Goal: Transaction & Acquisition: Purchase product/service

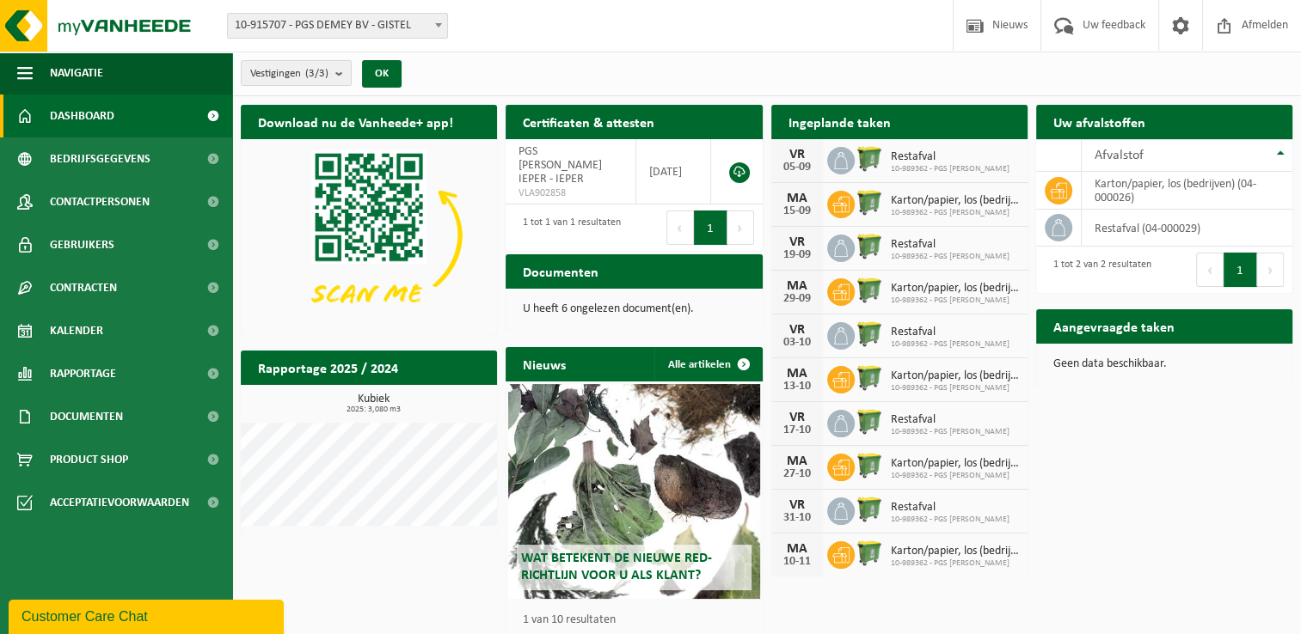
click at [901, 164] on span "10-989362 - PGS [PERSON_NAME]" at bounding box center [950, 169] width 119 height 10
click at [838, 156] on icon at bounding box center [840, 160] width 17 height 17
click at [910, 209] on span "10-989362 - PGS [PERSON_NAME]" at bounding box center [955, 213] width 128 height 10
click at [83, 336] on span "Kalender" at bounding box center [76, 330] width 53 height 43
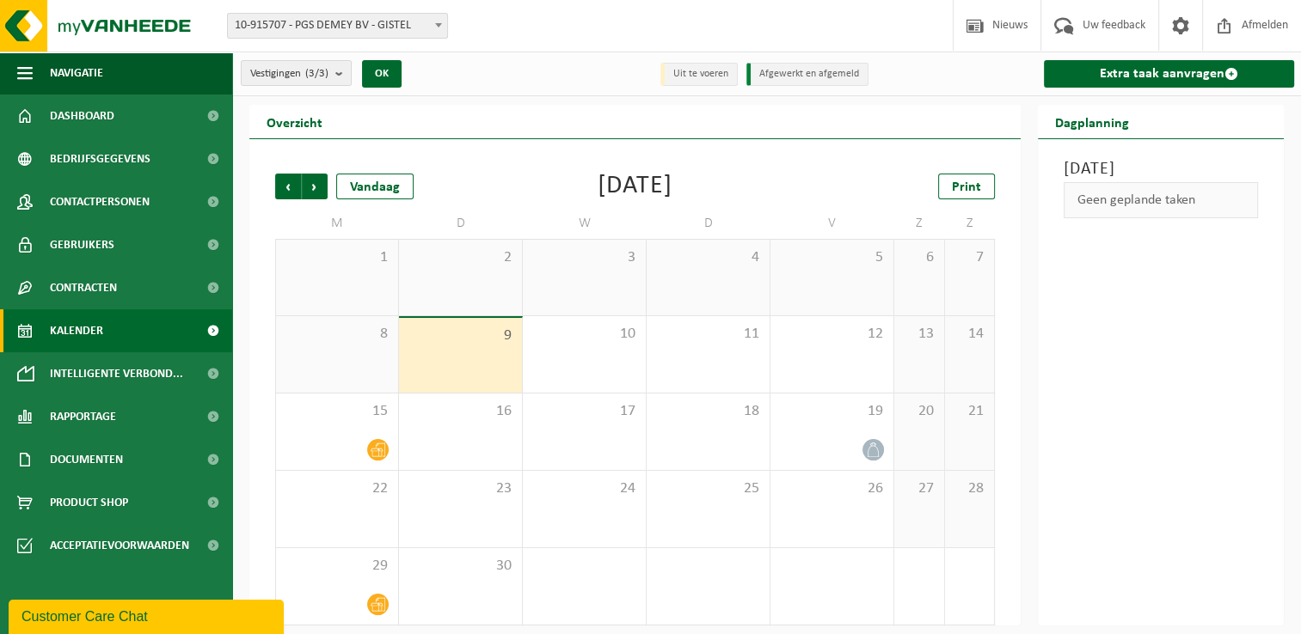
click at [706, 74] on li "Uit te voeren" at bounding box center [698, 74] width 77 height 23
click at [853, 277] on div "5" at bounding box center [831, 278] width 123 height 76
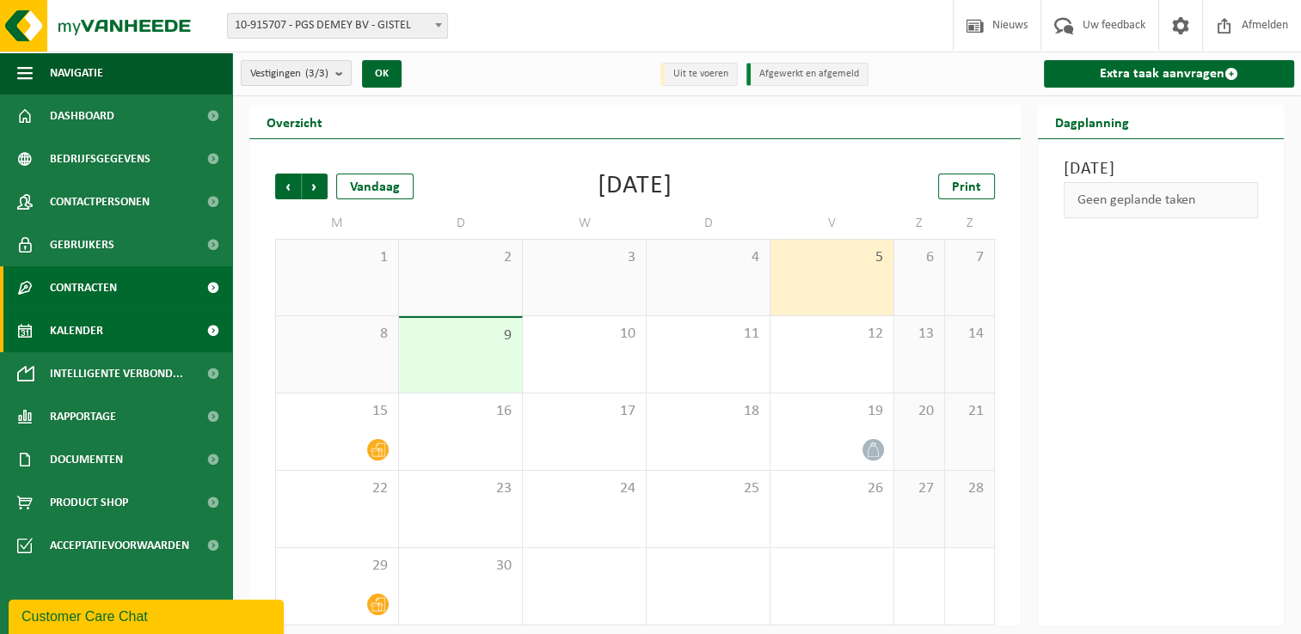
click at [110, 287] on span "Contracten" at bounding box center [83, 288] width 67 height 43
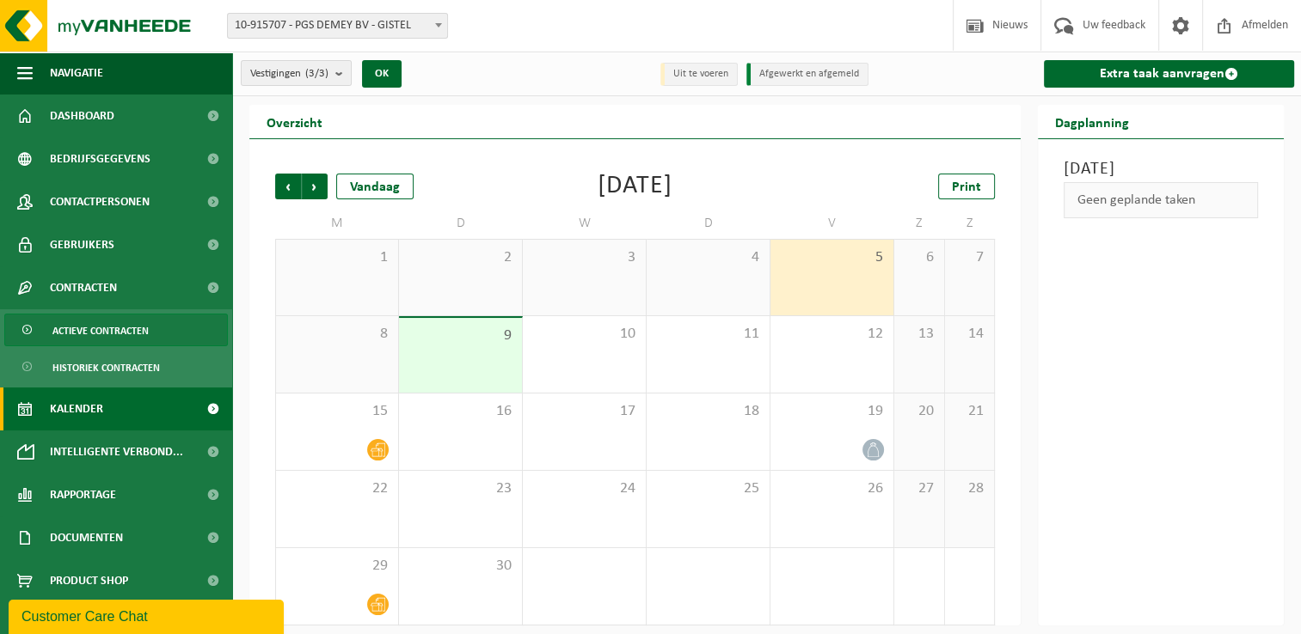
click at [112, 335] on span "Actieve contracten" at bounding box center [100, 331] width 96 height 33
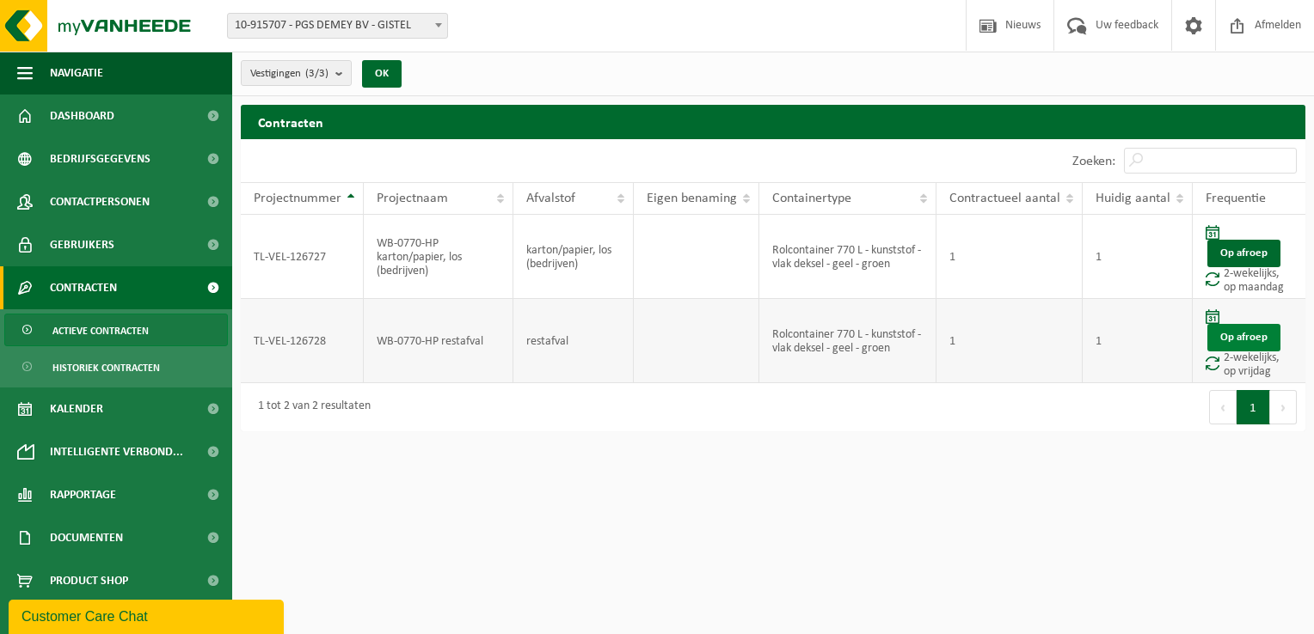
click at [1248, 339] on link "Op afroep" at bounding box center [1243, 338] width 73 height 28
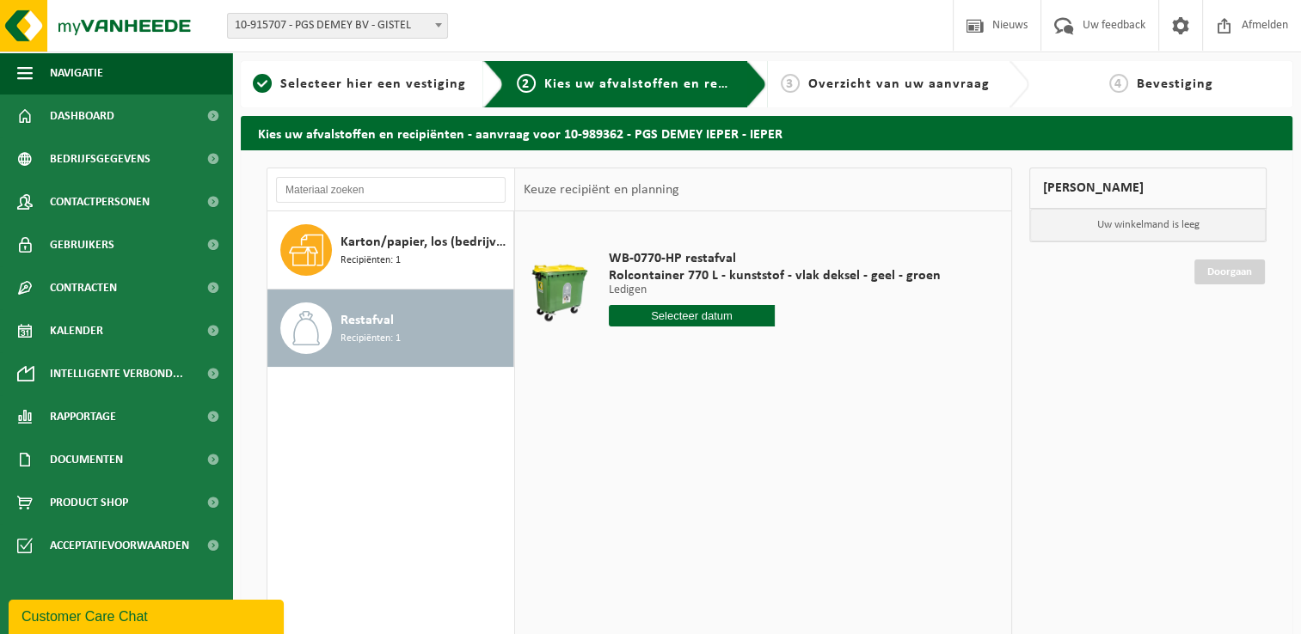
click at [674, 317] on input "text" at bounding box center [692, 315] width 166 height 21
click at [745, 442] on div "12" at bounding box center [745, 441] width 30 height 28
type input "Van [DATE]"
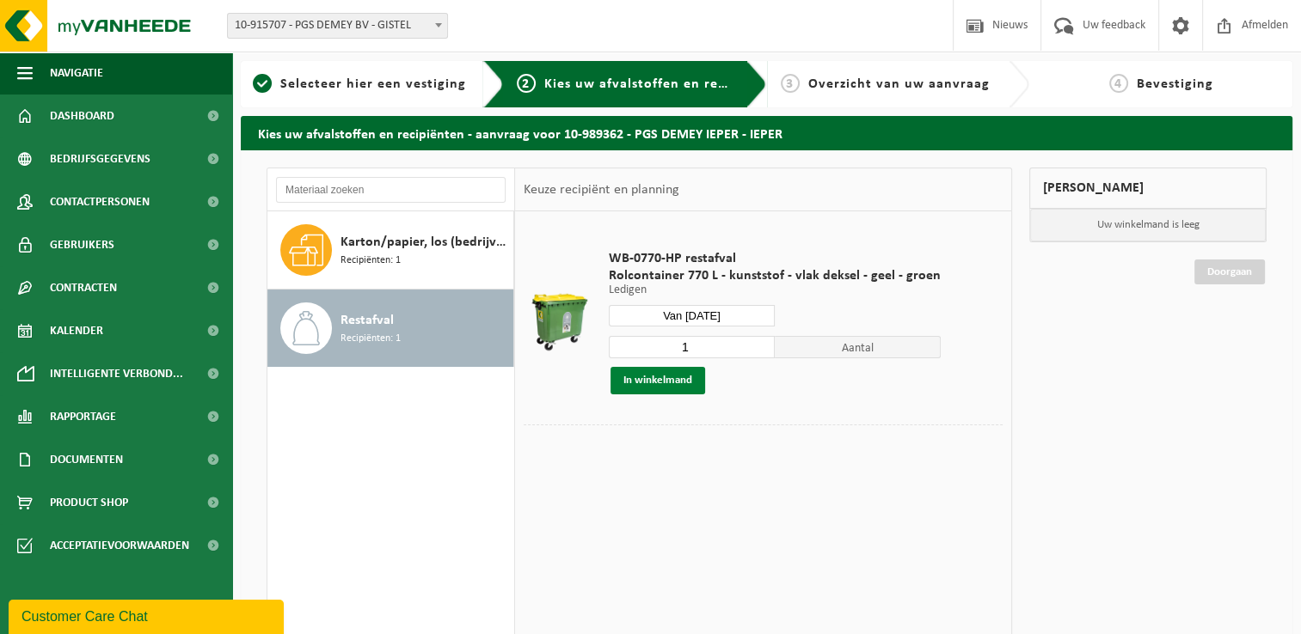
click at [668, 381] on button "In winkelmand" at bounding box center [657, 381] width 95 height 28
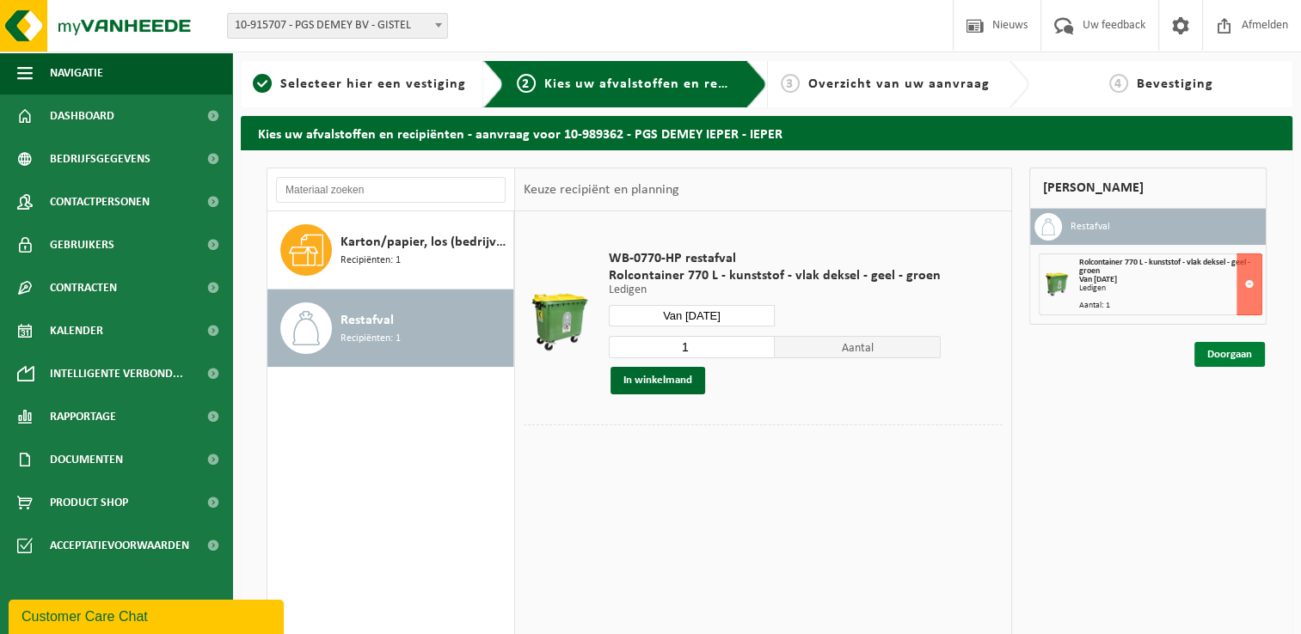
click at [1229, 352] on link "Doorgaan" at bounding box center [1229, 354] width 70 height 25
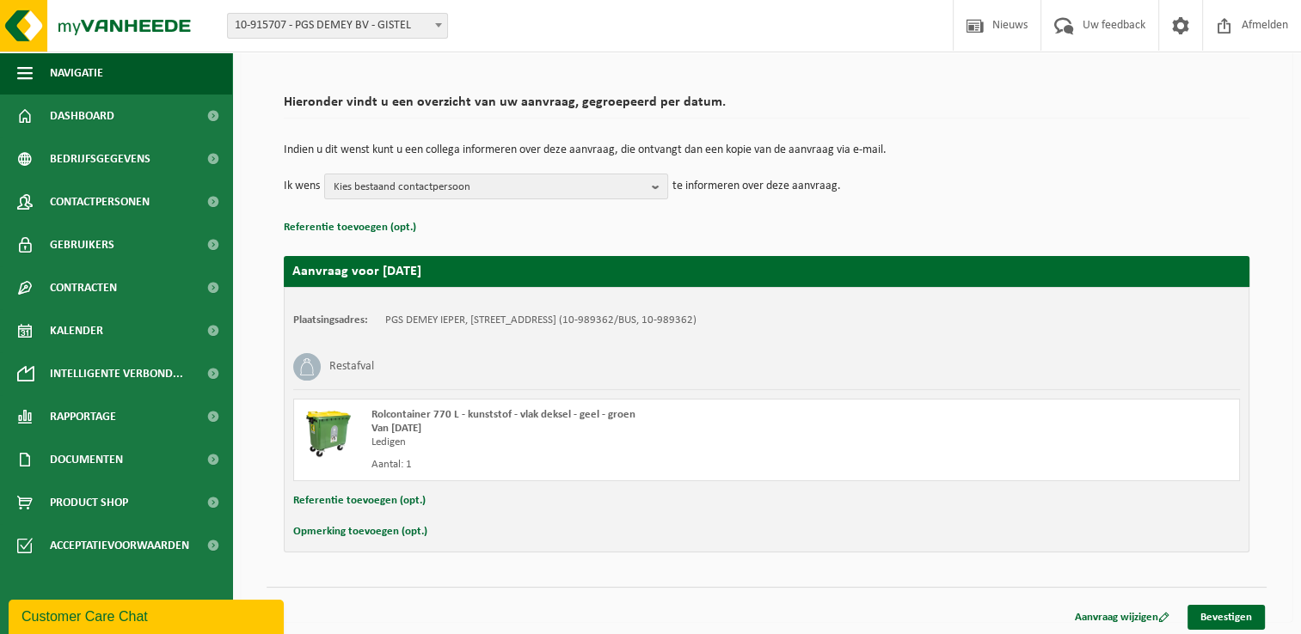
scroll to position [101, 0]
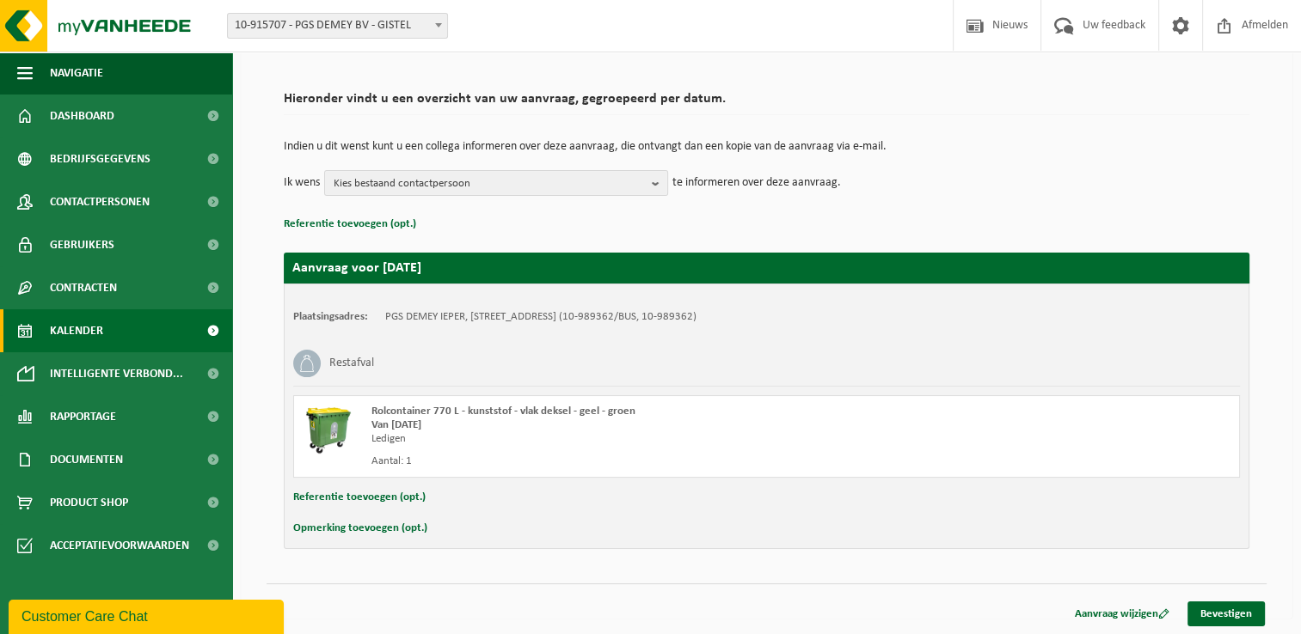
click at [77, 328] on span "Kalender" at bounding box center [76, 330] width 53 height 43
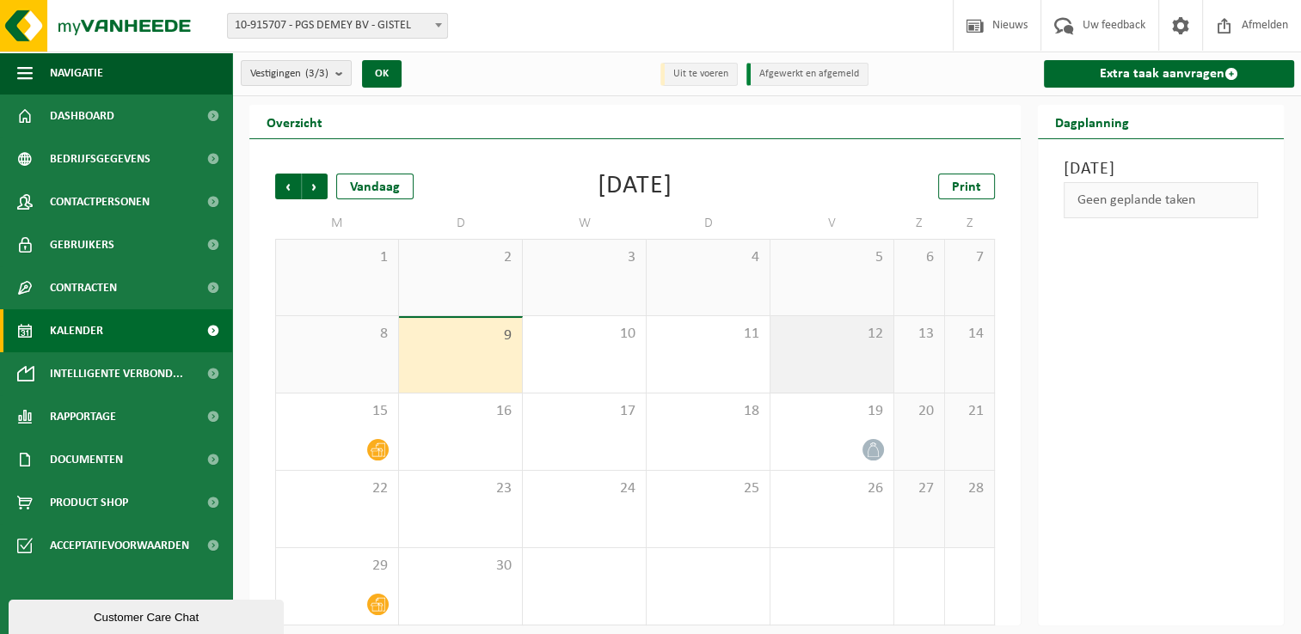
click at [855, 352] on div "12" at bounding box center [831, 354] width 123 height 77
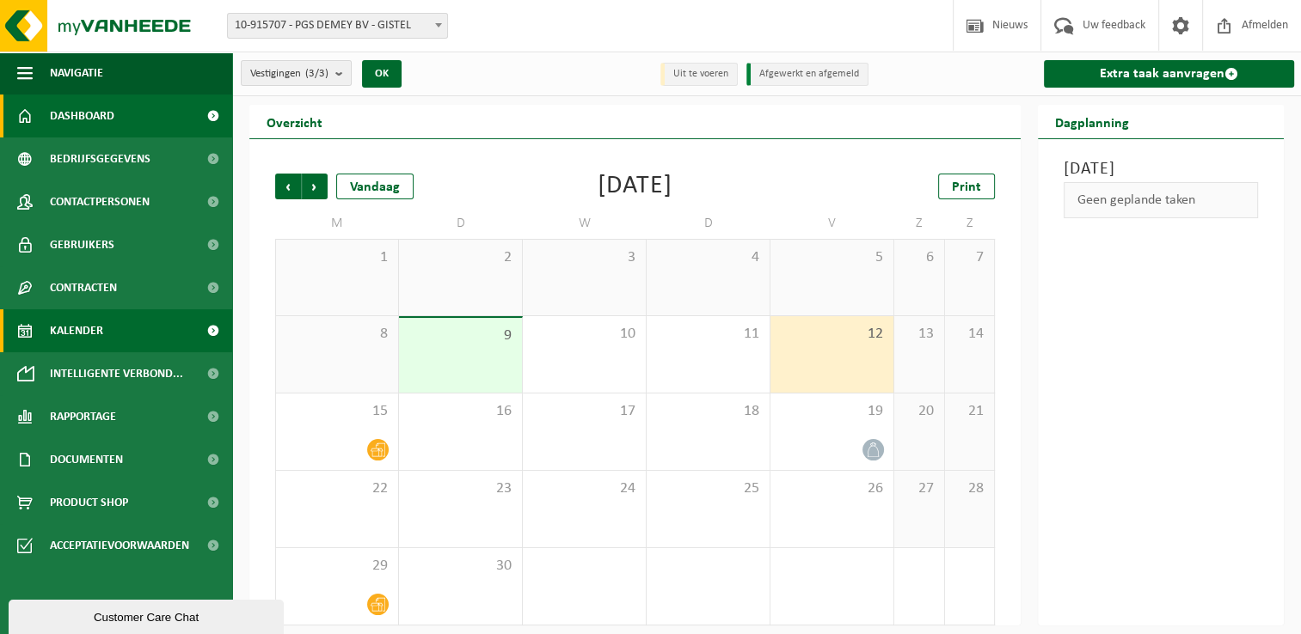
click at [97, 120] on span "Dashboard" at bounding box center [82, 116] width 64 height 43
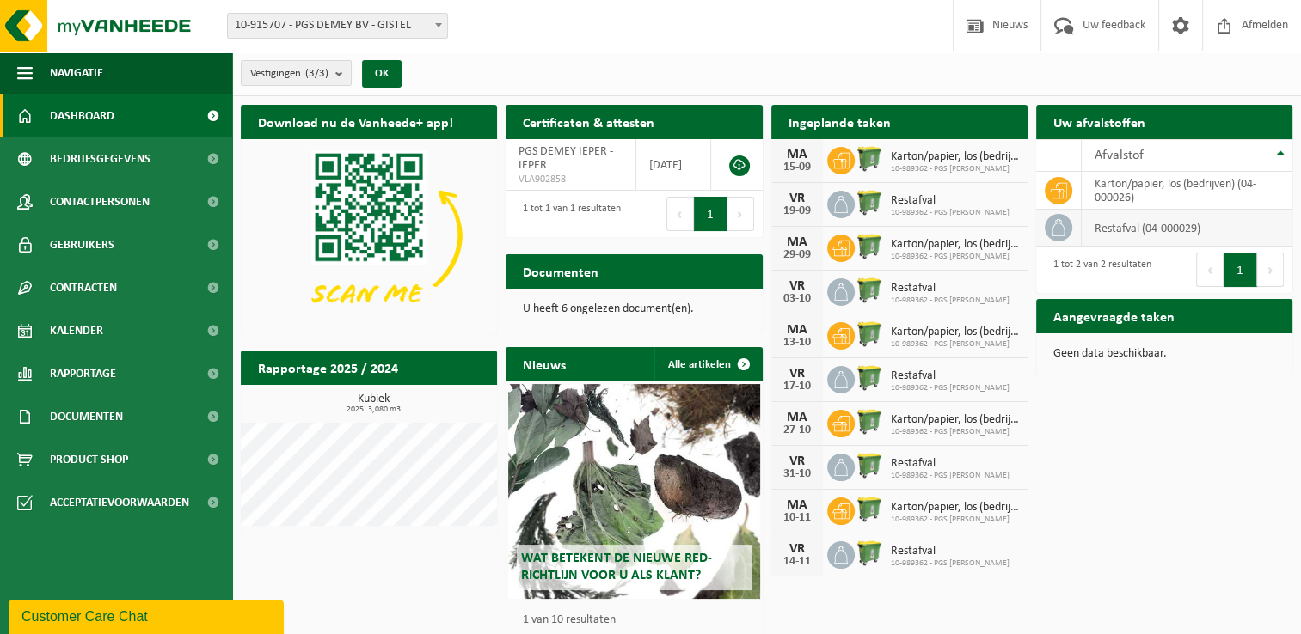
click at [1063, 228] on icon at bounding box center [1058, 227] width 17 height 17
click at [1117, 186] on td "karton/papier, los (bedrijven) (04-000026)" at bounding box center [1187, 191] width 211 height 38
click at [80, 382] on span "Rapportage" at bounding box center [83, 373] width 66 height 43
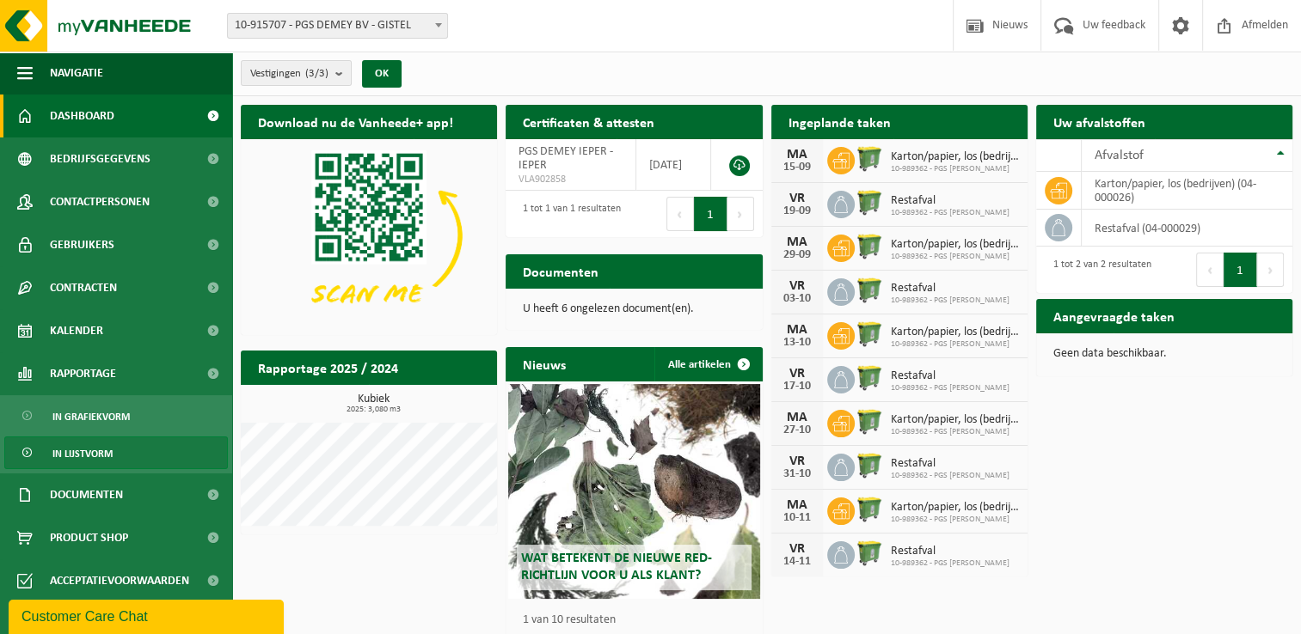
click at [117, 450] on link "In lijstvorm" at bounding box center [116, 453] width 224 height 33
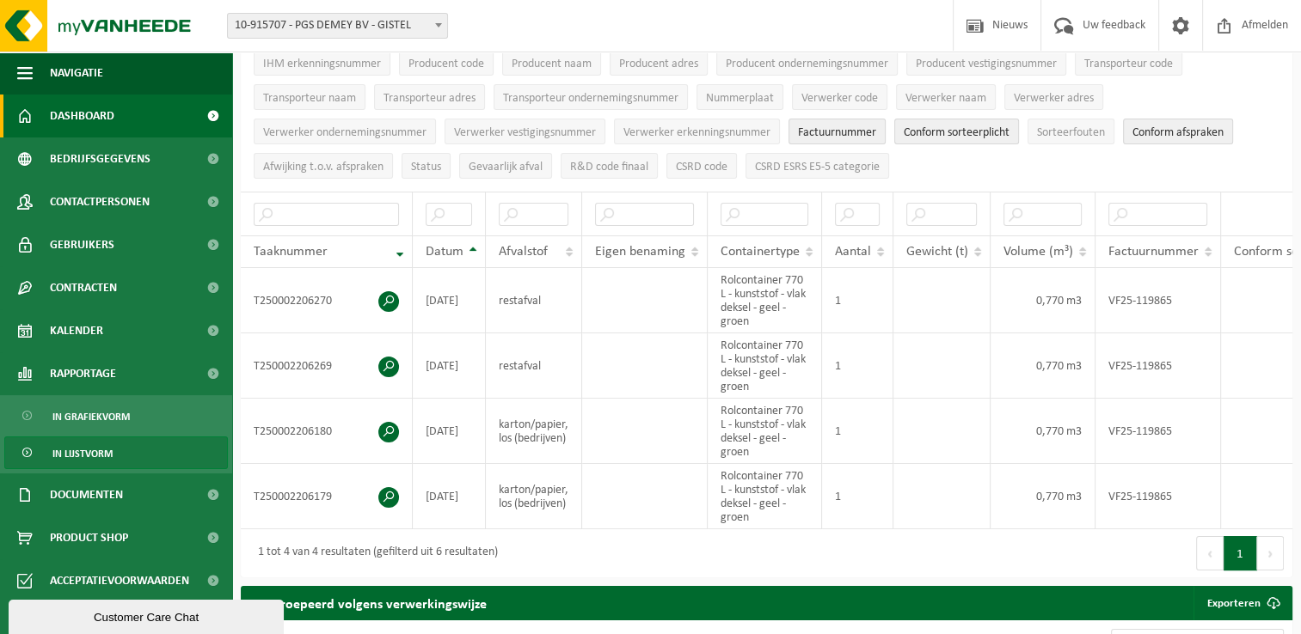
click at [97, 118] on span "Dashboard" at bounding box center [82, 116] width 64 height 43
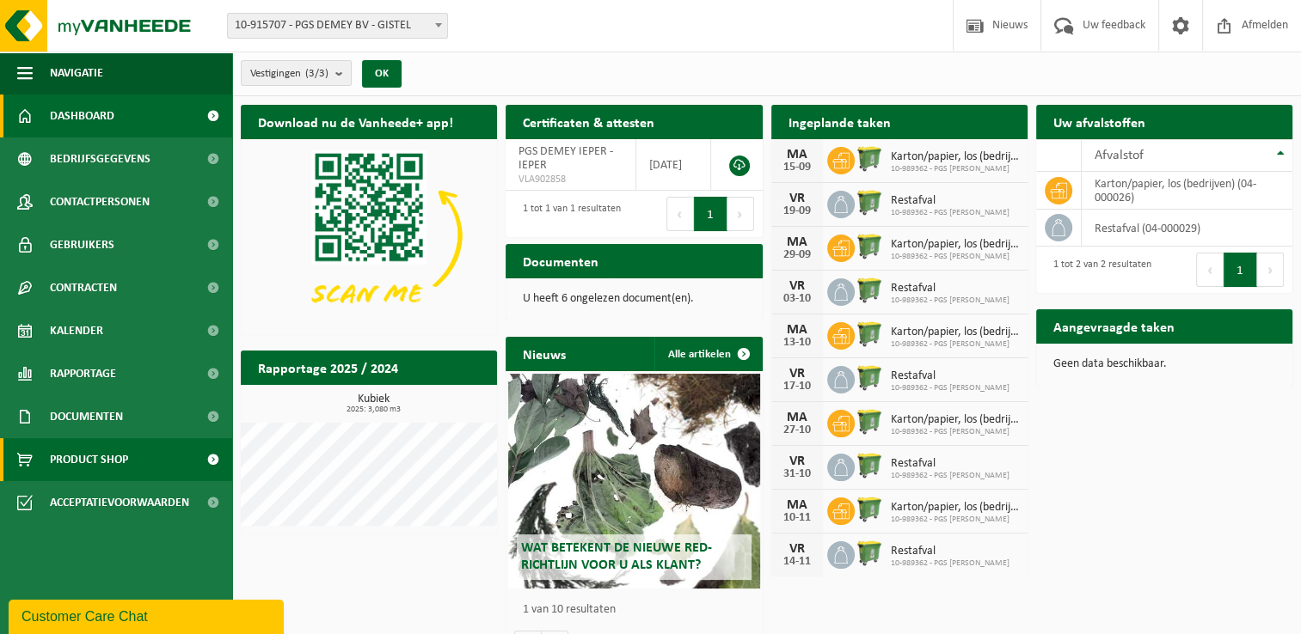
click at [108, 469] on span "Product Shop" at bounding box center [89, 459] width 78 height 43
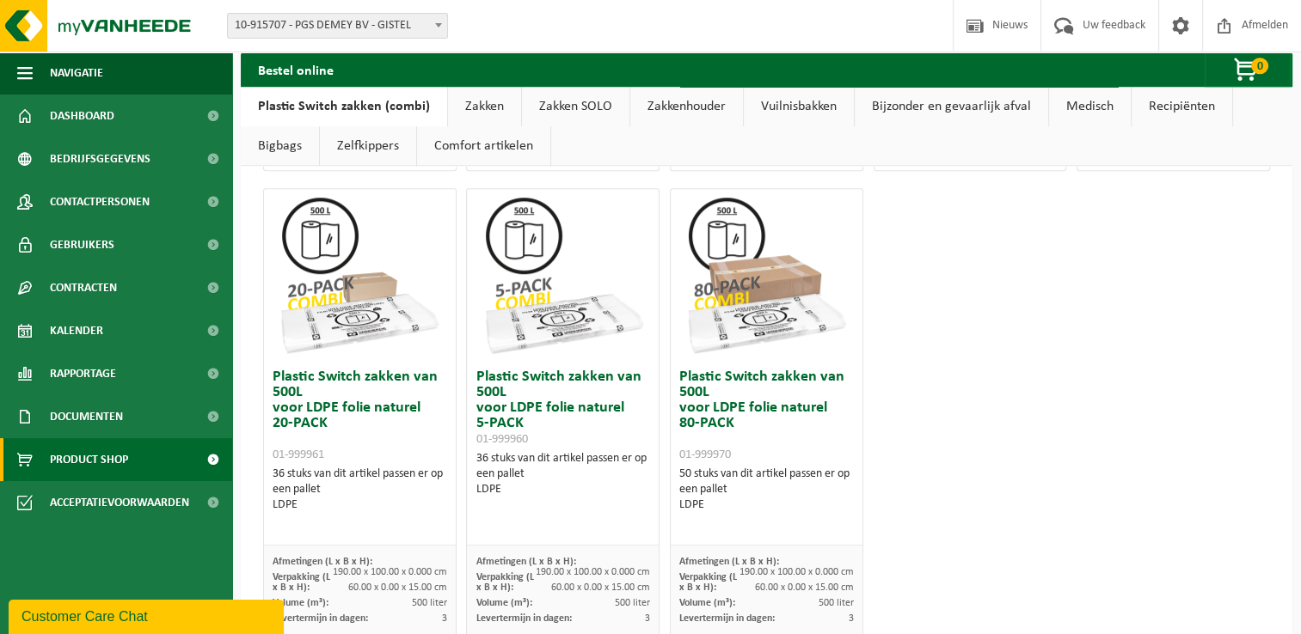
scroll to position [1118, 0]
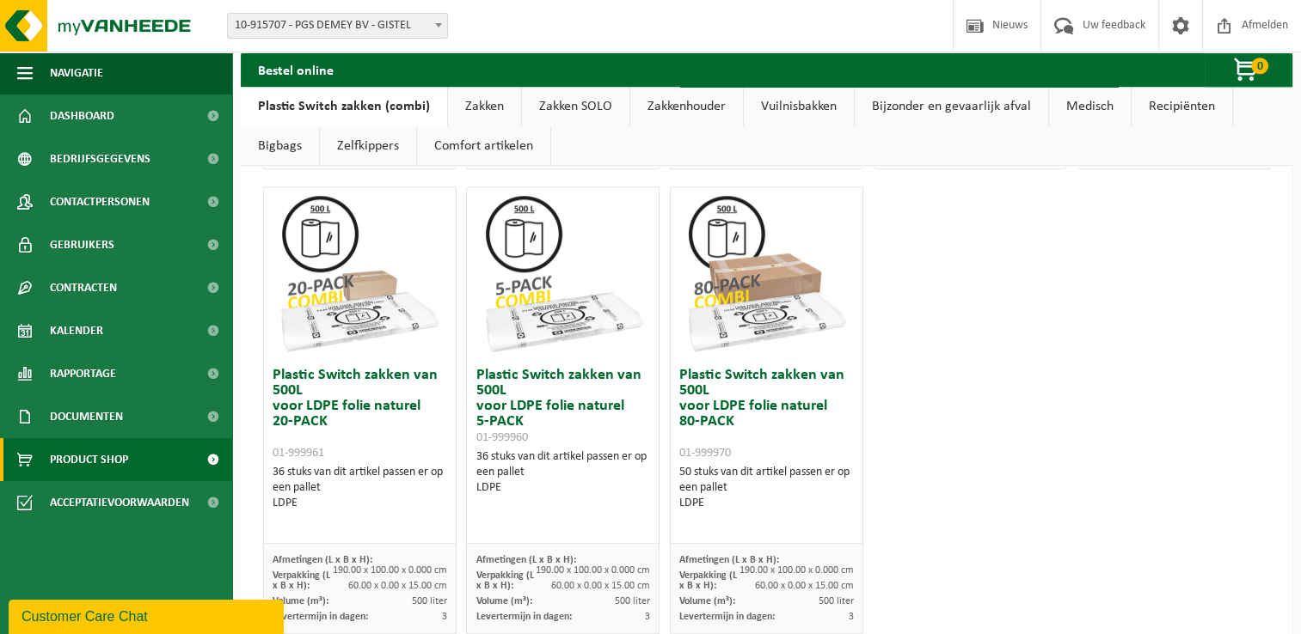
click at [482, 106] on link "Zakken" at bounding box center [484, 107] width 73 height 40
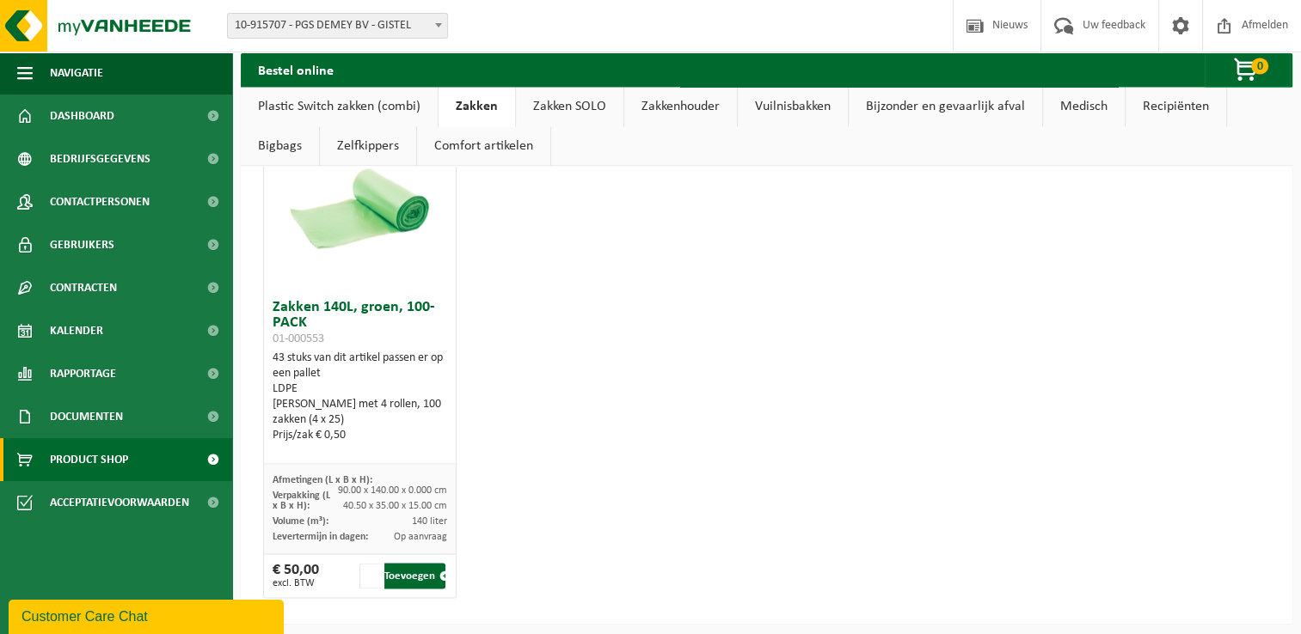
scroll to position [2632, 0]
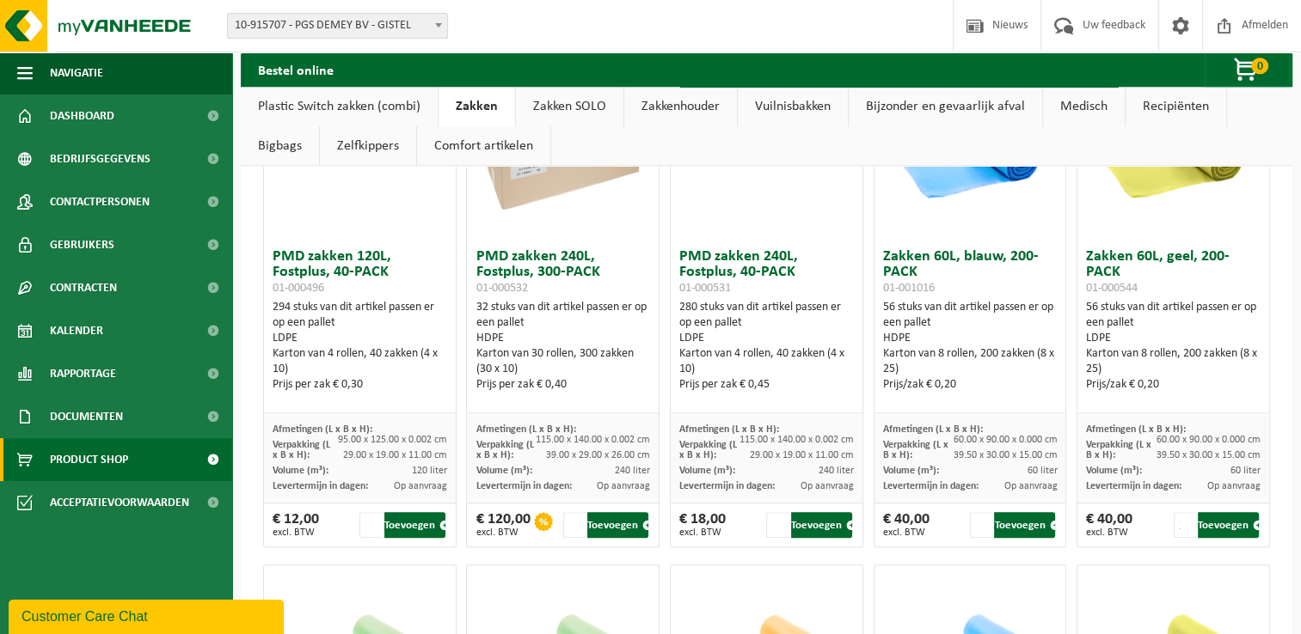
click at [566, 333] on div "HDPE" at bounding box center [562, 338] width 175 height 15
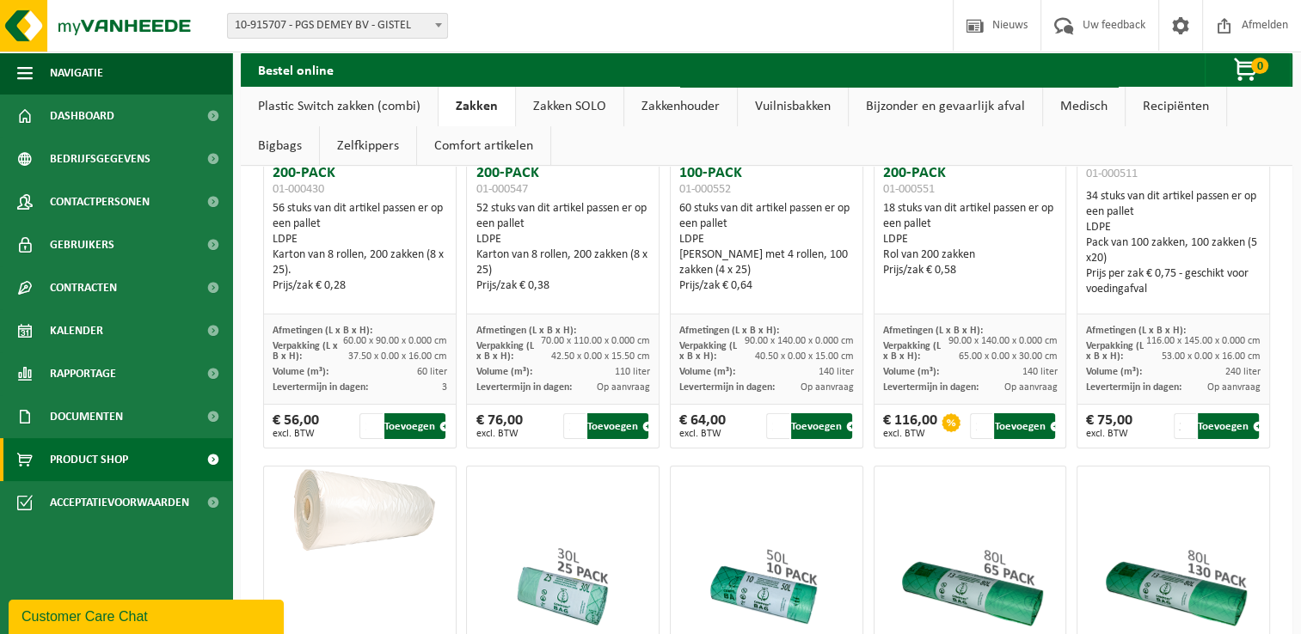
scroll to position [258, 0]
